Goal: Information Seeking & Learning: Find specific fact

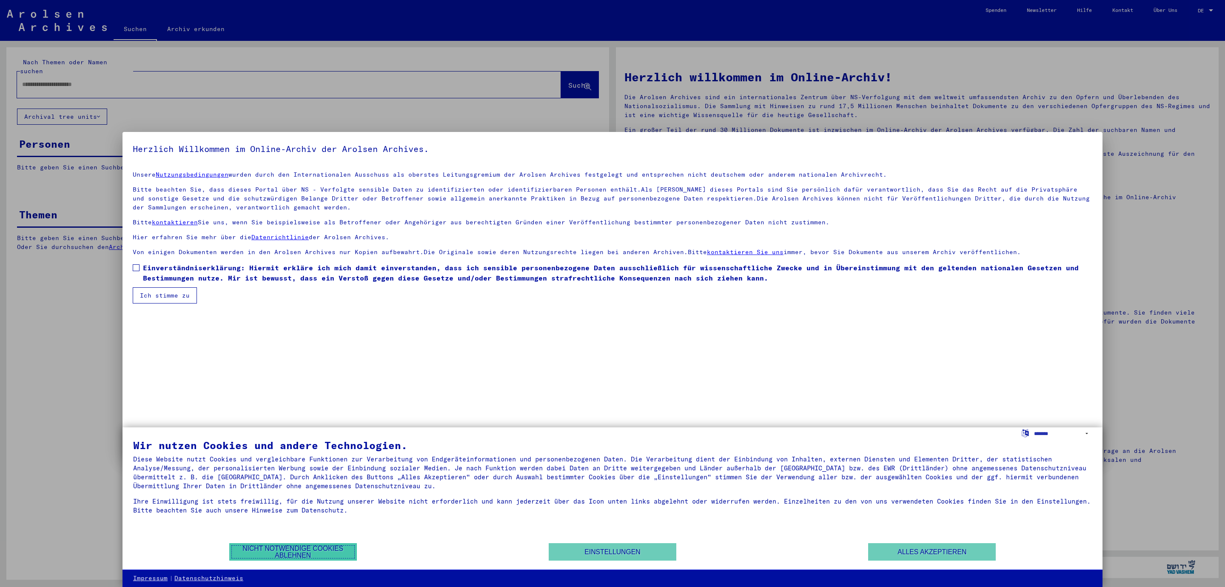
click at [326, 554] on button "Nicht notwendige Cookies ablehnen" at bounding box center [293, 551] width 128 height 17
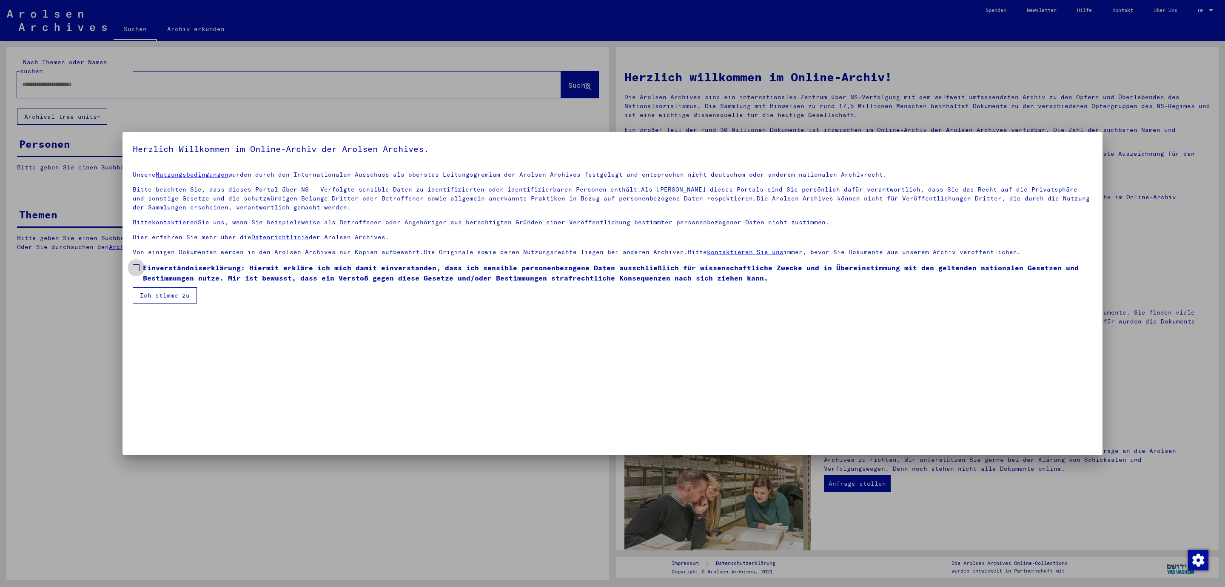
click at [137, 266] on span at bounding box center [136, 267] width 7 height 7
click at [150, 299] on button "Ich stimme zu" at bounding box center [165, 295] width 64 height 16
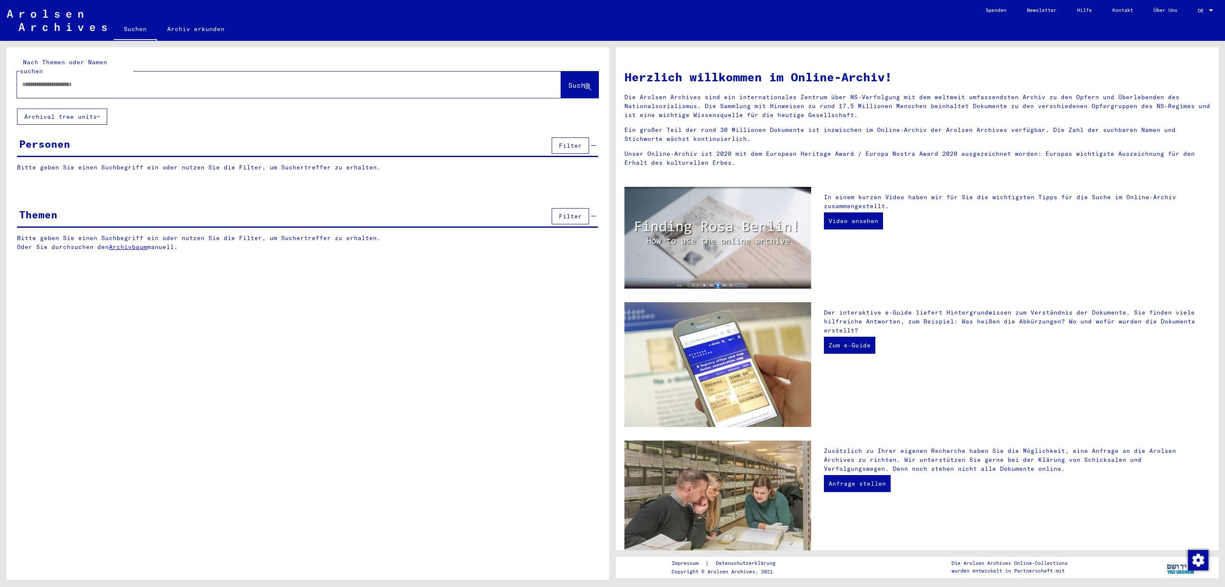
click at [84, 75] on div at bounding box center [276, 84] width 519 height 19
click at [84, 80] on input "text" at bounding box center [279, 84] width 514 height 9
type input "**********"
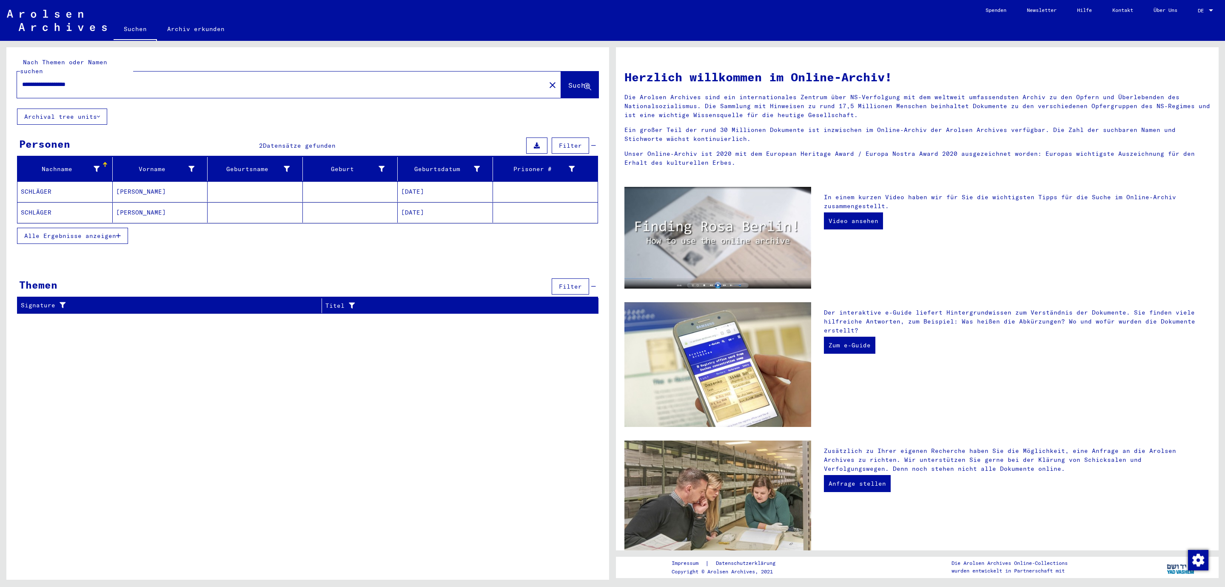
click at [52, 232] on span "Alle Ergebnisse anzeigen" at bounding box center [70, 236] width 92 height 8
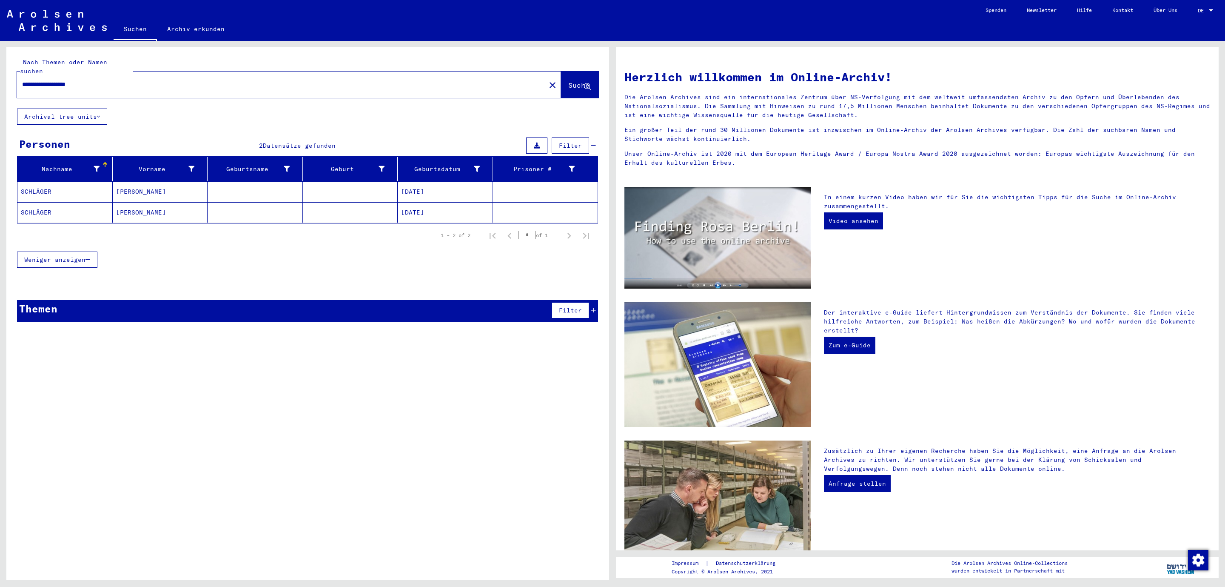
click at [31, 182] on mat-cell "SCHLÄGER" at bounding box center [64, 191] width 95 height 20
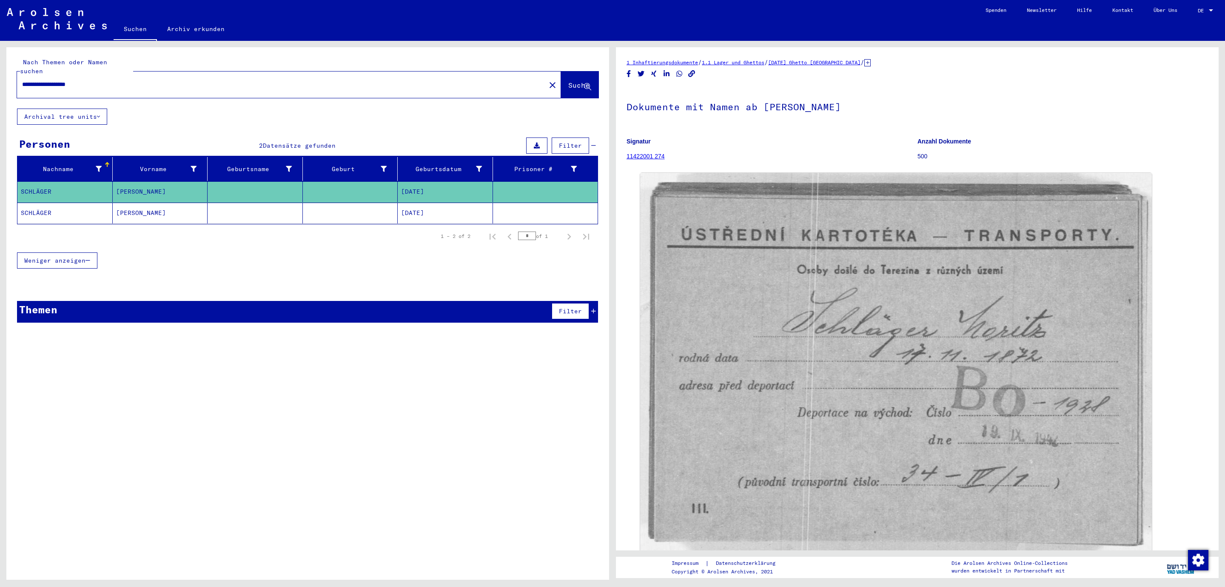
click at [47, 204] on mat-cell "SCHLÄGER" at bounding box center [64, 213] width 95 height 21
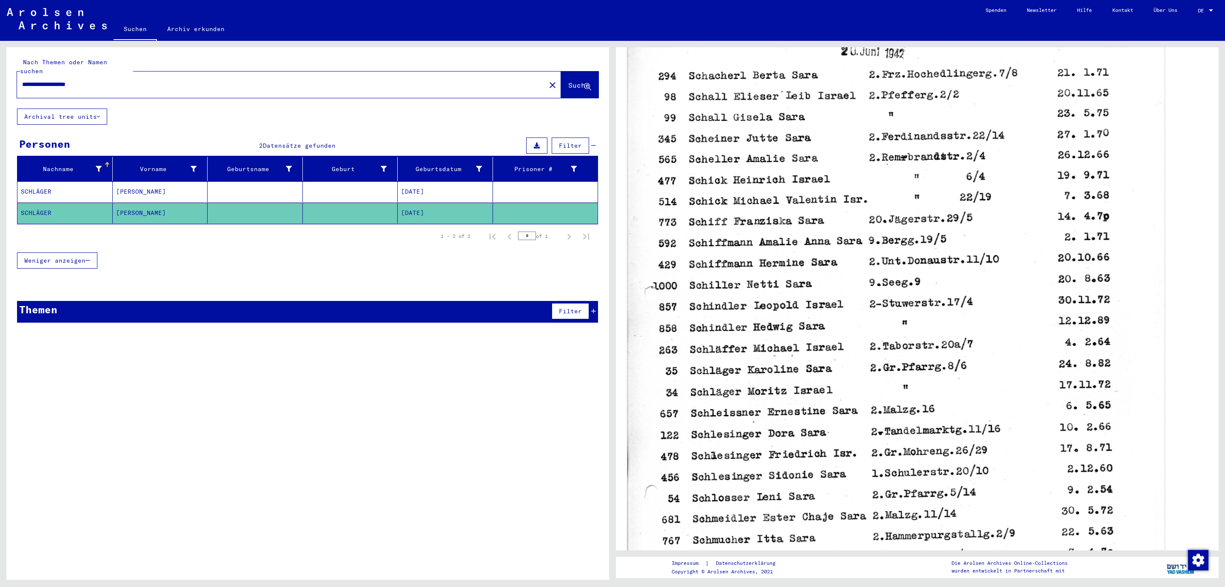
scroll to position [198, 0]
